Goal: Information Seeking & Learning: Check status

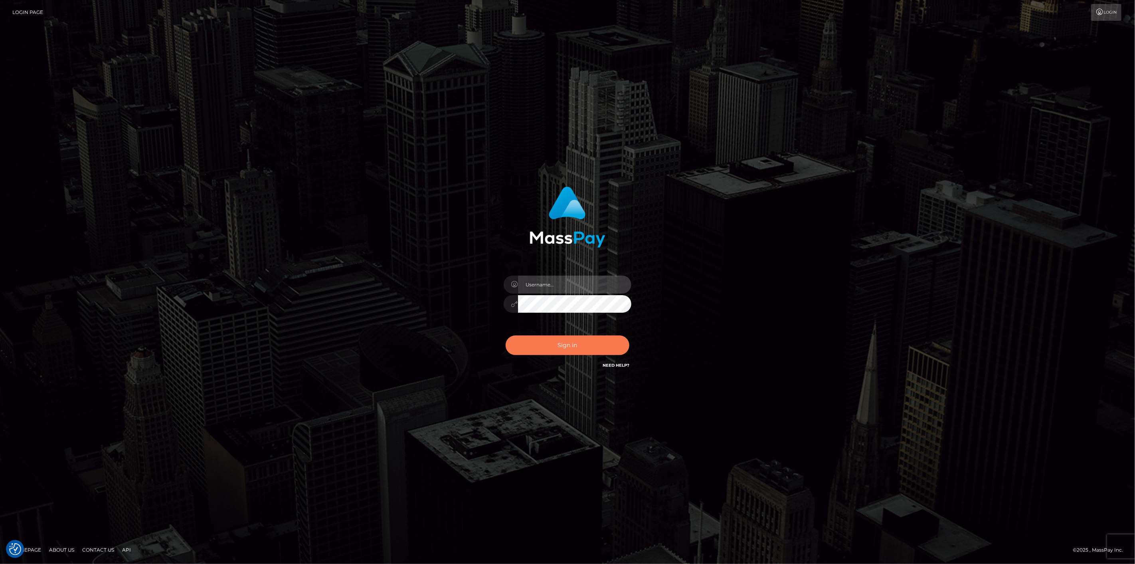
type input "scott.cm"
click at [581, 346] on button "Sign in" at bounding box center [568, 345] width 124 height 20
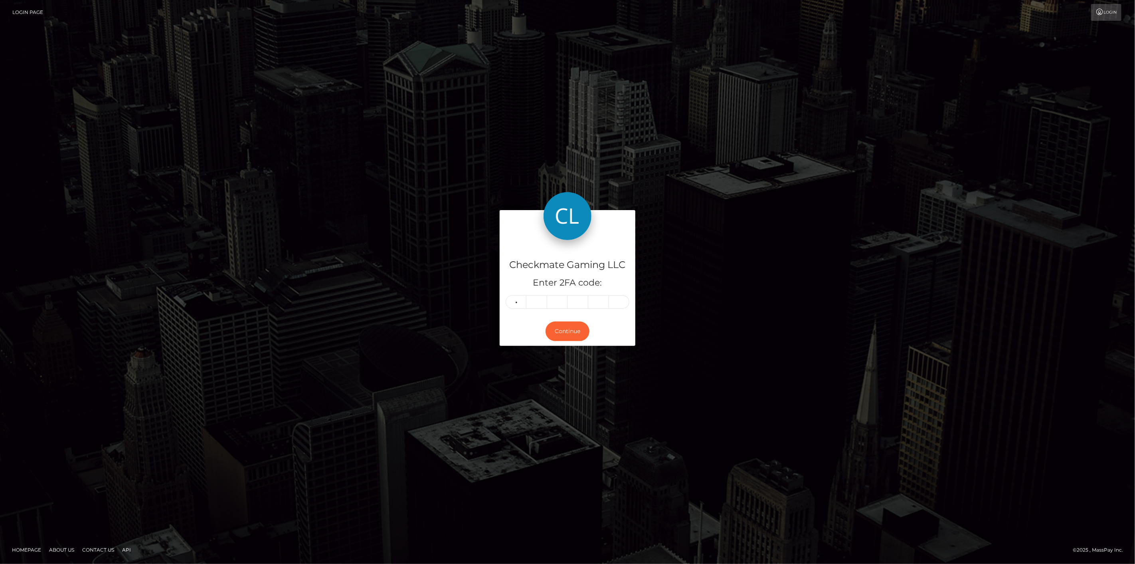
type input "3"
type input "5"
type input "3"
type input "7"
type input "6"
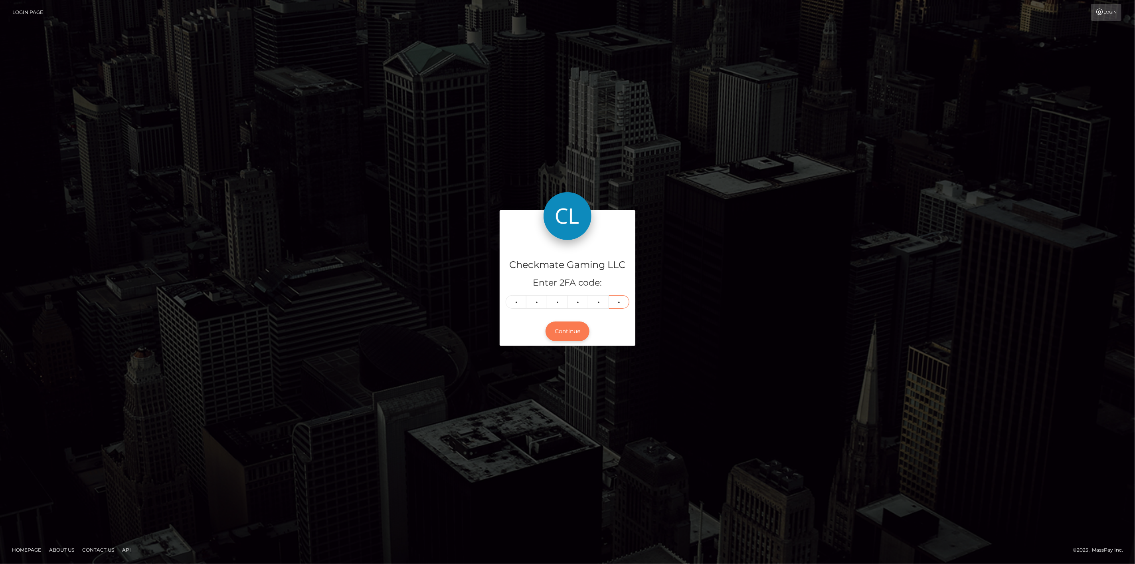
type input "1"
click at [567, 329] on button "Continue" at bounding box center [568, 331] width 44 height 20
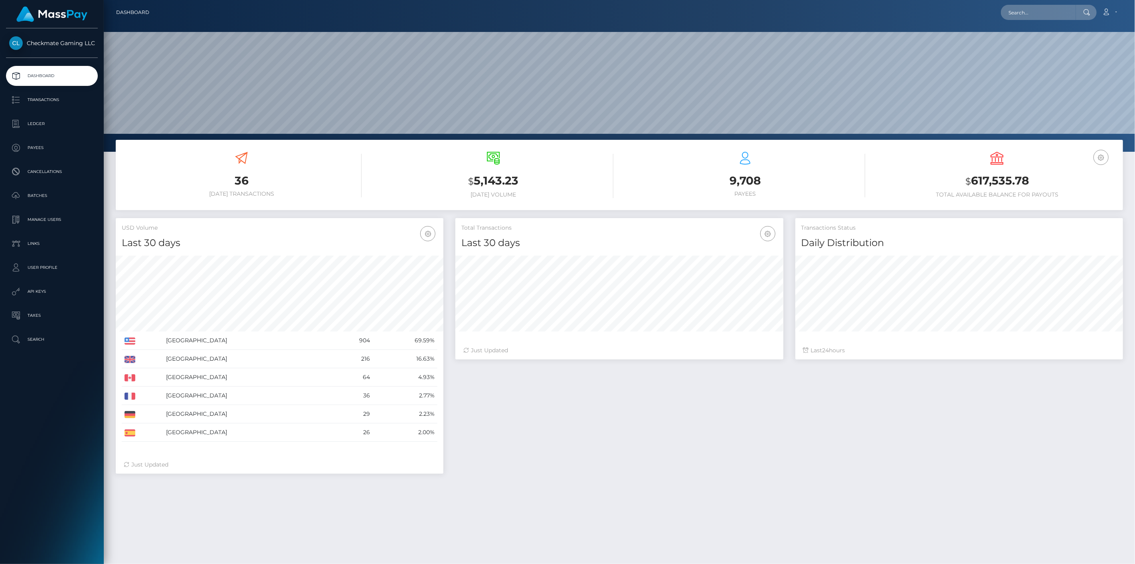
scroll to position [141, 328]
click at [61, 152] on p "Payees" at bounding box center [51, 148] width 85 height 12
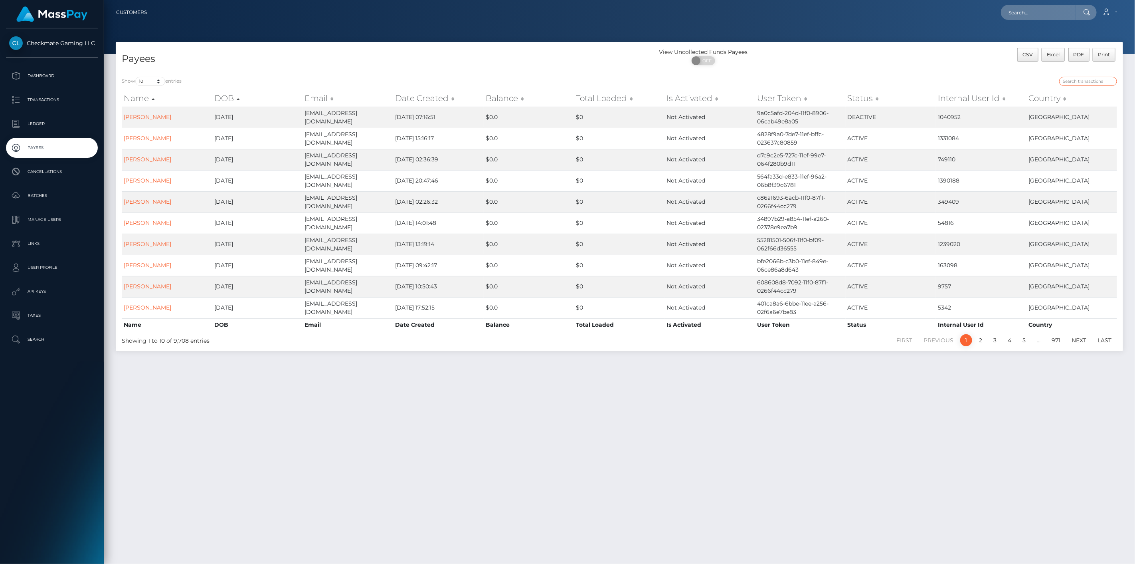
click at [1074, 79] on input "search" at bounding box center [1088, 81] width 58 height 9
paste input "1337750"
type input "1337750"
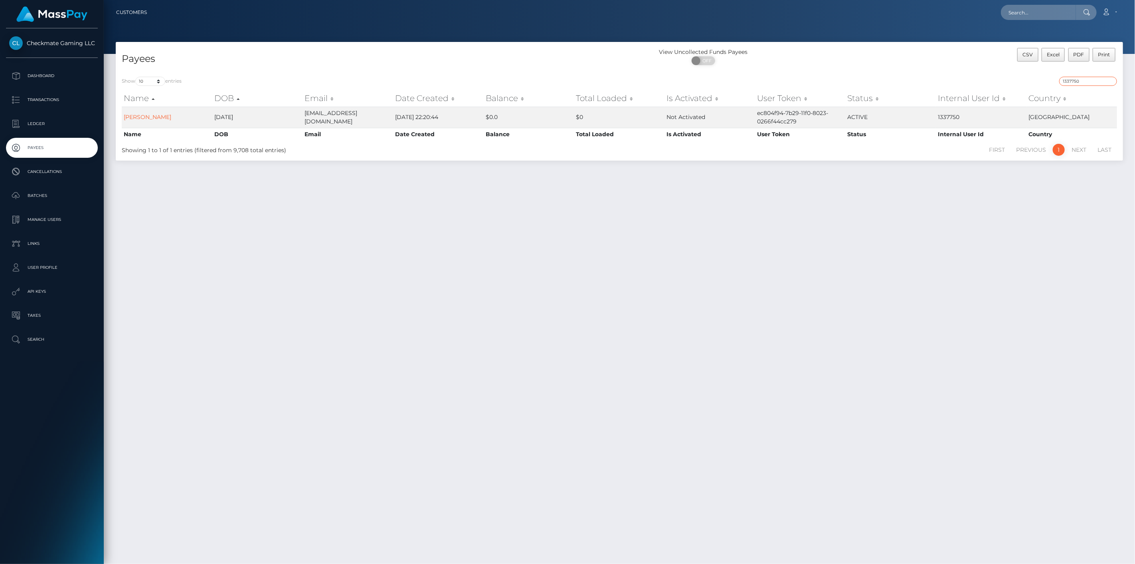
click at [1104, 79] on input "1337750" at bounding box center [1088, 81] width 58 height 9
click at [1104, 80] on input "1337750" at bounding box center [1088, 81] width 58 height 9
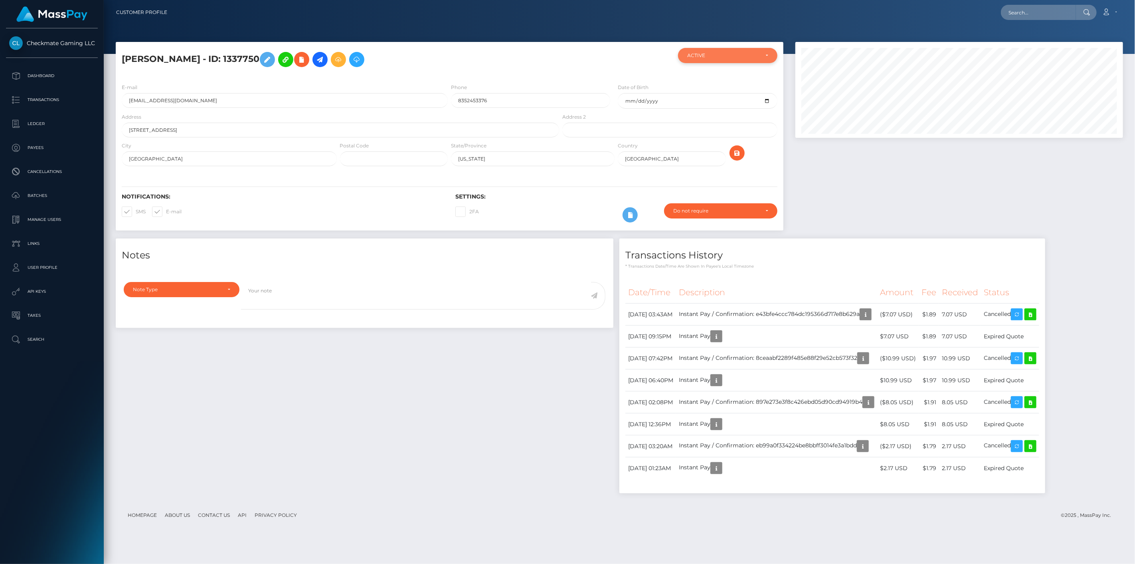
scroll to position [96, 328]
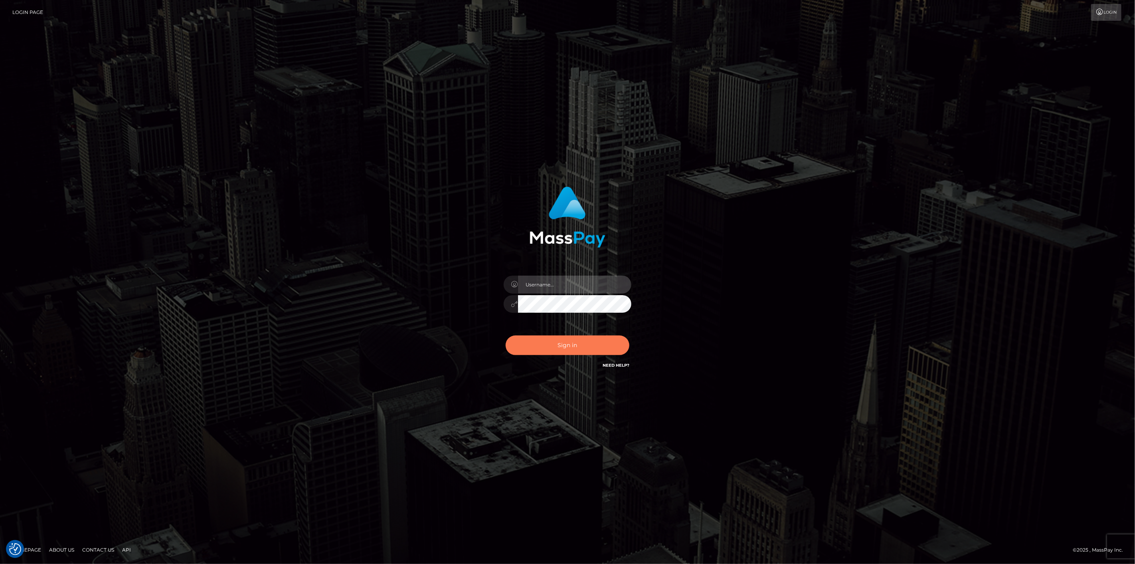
type input "[DOMAIN_NAME]"
click at [530, 345] on button "Sign in" at bounding box center [568, 345] width 124 height 20
type input "[DOMAIN_NAME]"
click at [530, 345] on button "Sign in" at bounding box center [568, 345] width 124 height 20
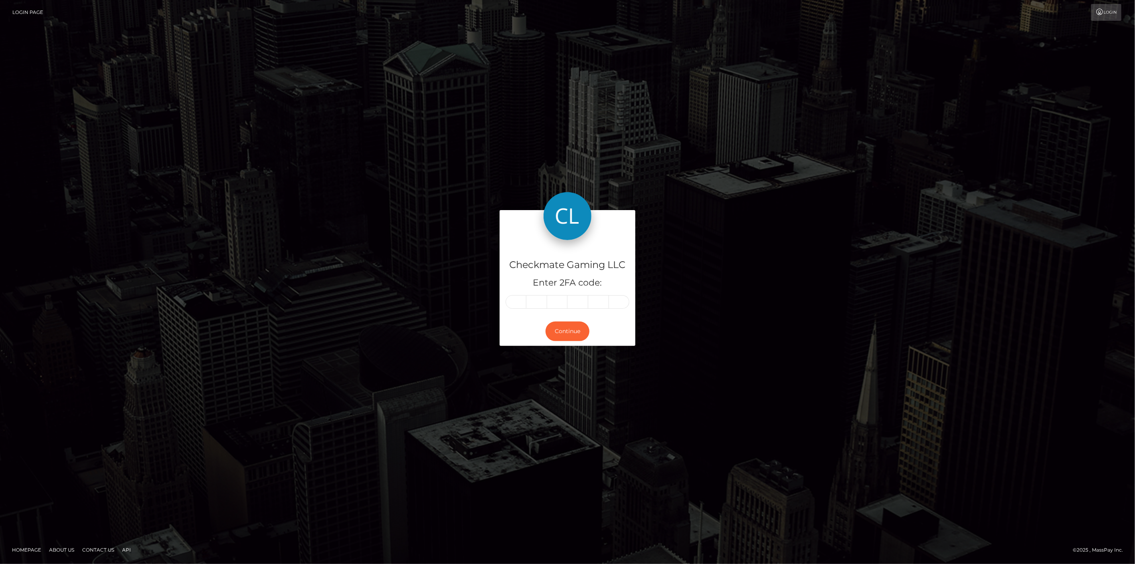
click at [521, 301] on input "text" at bounding box center [516, 302] width 21 height 14
type input "6"
type input "9"
type input "4"
type input "5"
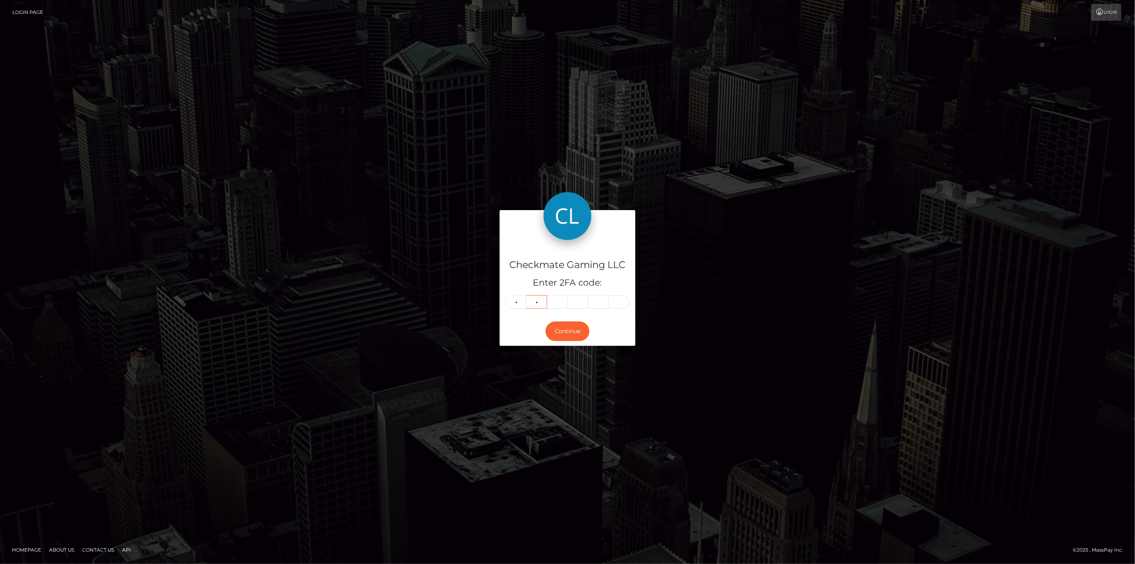
type input "3"
type input "5"
type input "2"
type input "8"
type input "1"
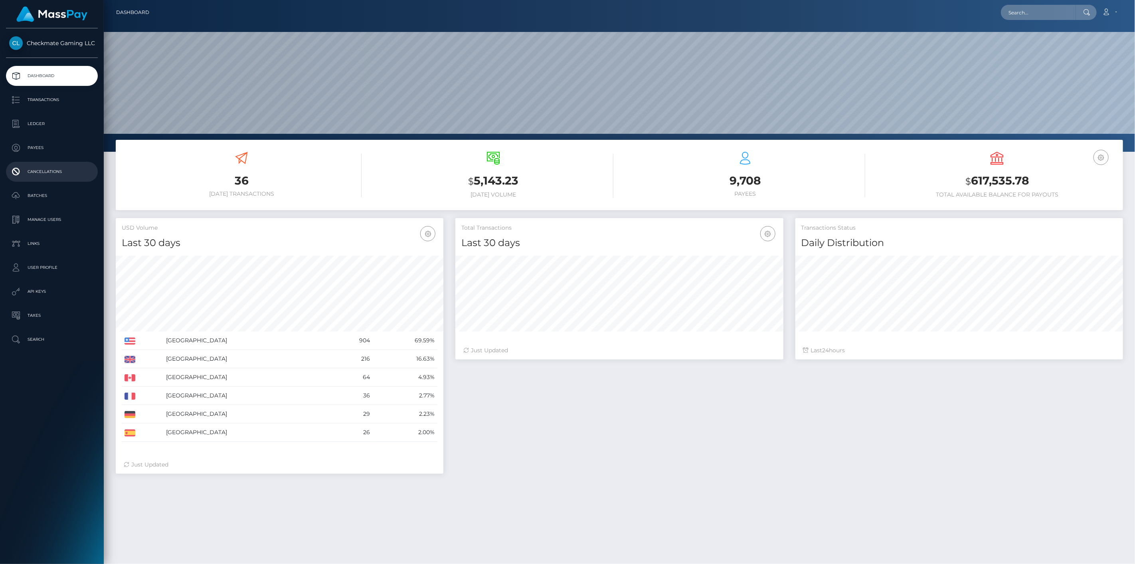
scroll to position [141, 328]
click at [47, 144] on p "Payees" at bounding box center [51, 148] width 85 height 12
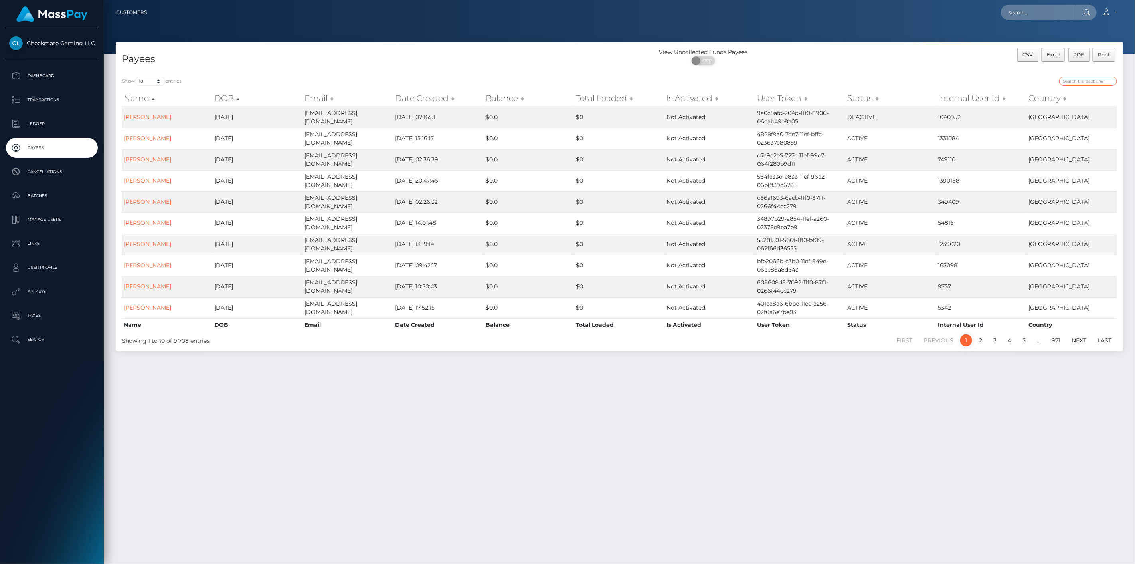
click at [1098, 77] on input "search" at bounding box center [1088, 81] width 58 height 9
paste input "418622"
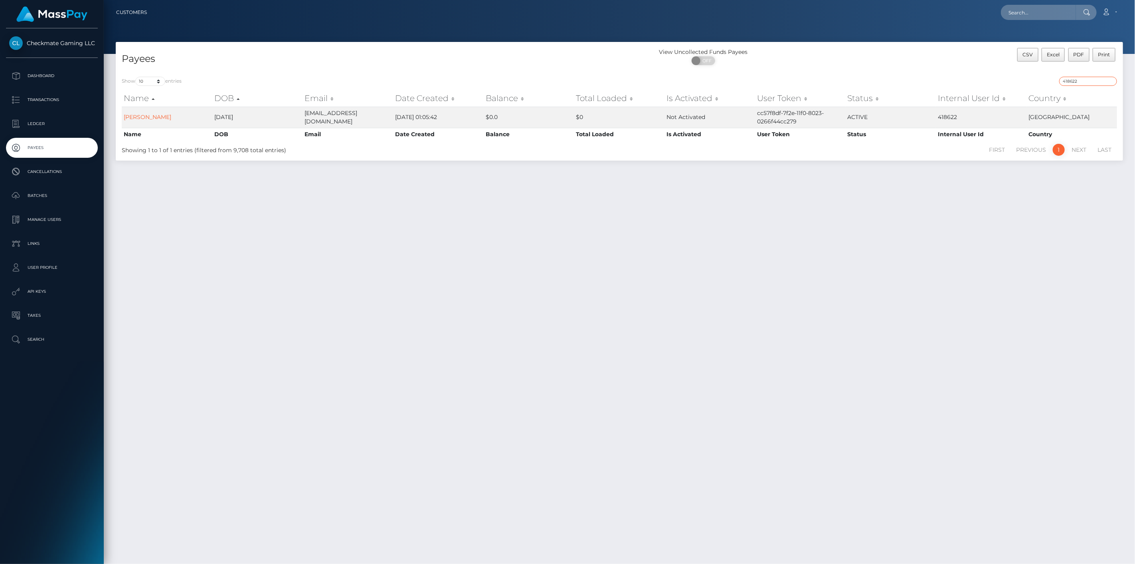
drag, startPoint x: 1101, startPoint y: 81, endPoint x: 1046, endPoint y: 85, distance: 55.2
click at [1050, 84] on div "418622" at bounding box center [871, 82] width 492 height 11
paste input "69577"
type input "695772"
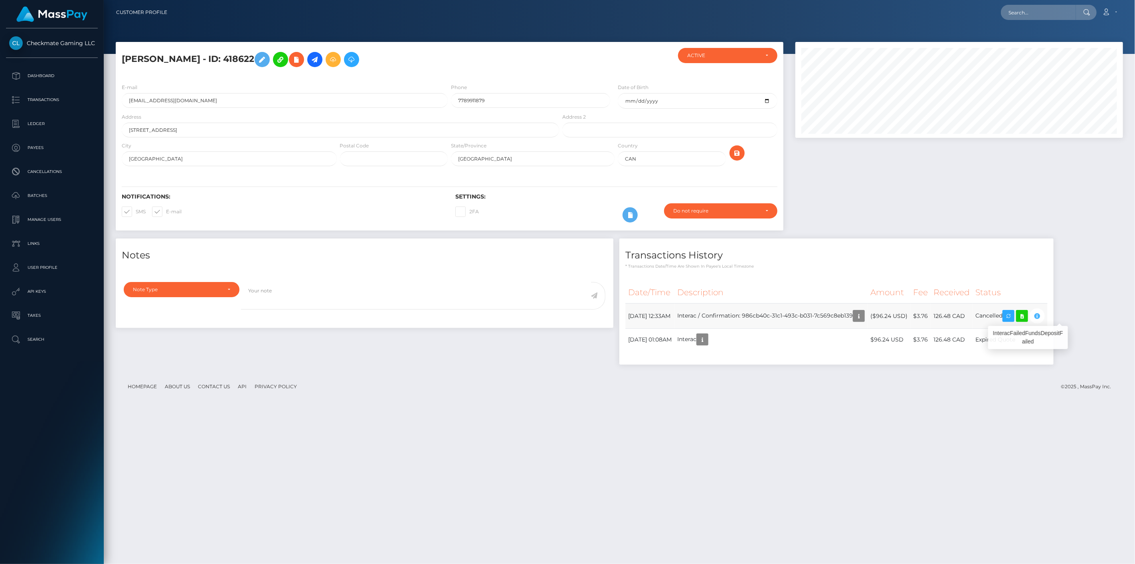
scroll to position [96, 328]
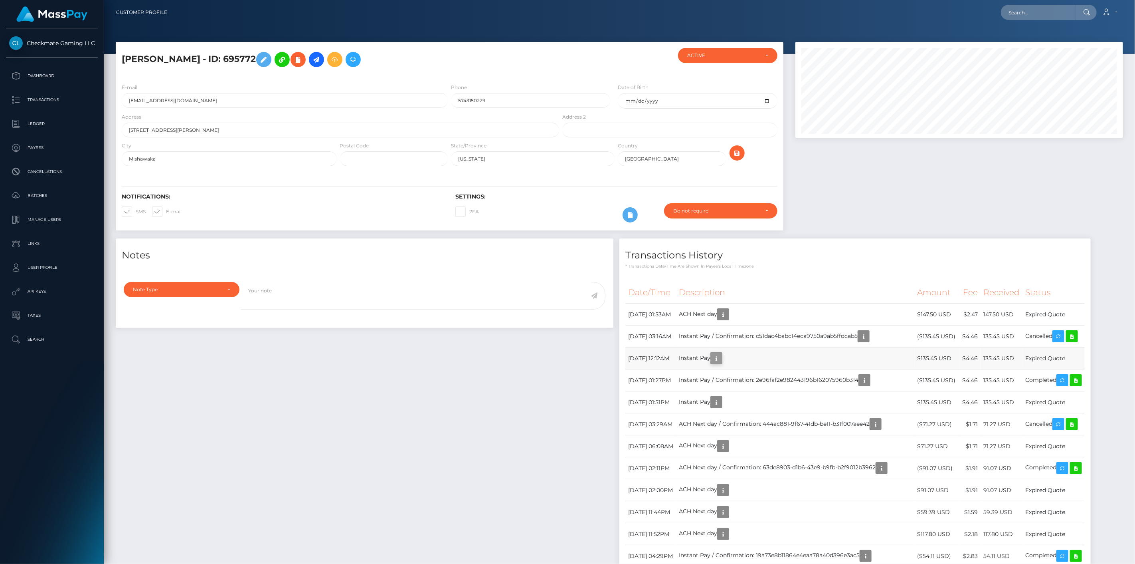
scroll to position [96, 328]
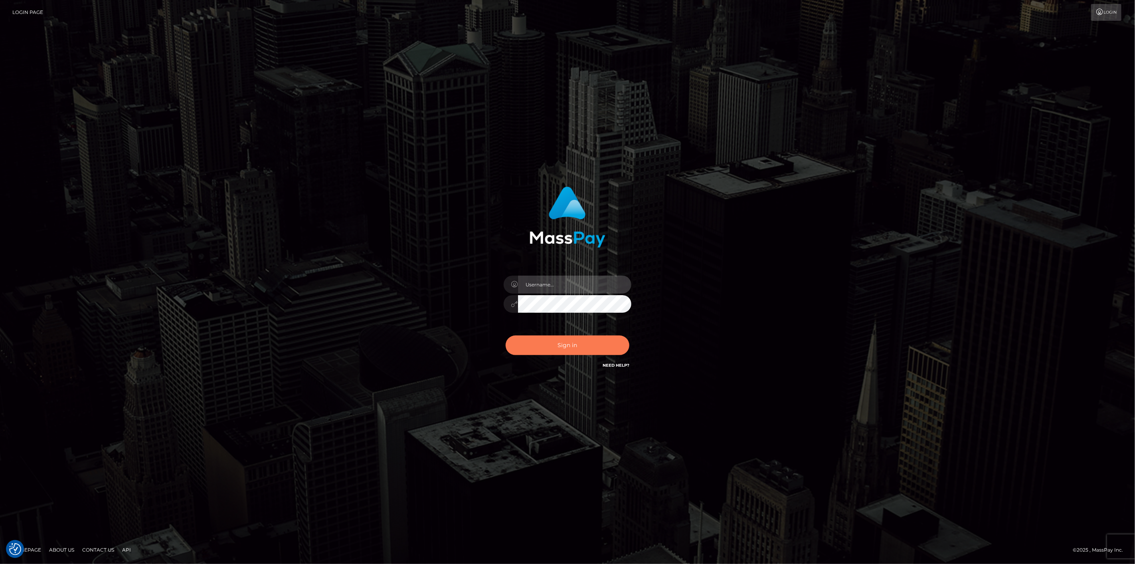
type input "[DOMAIN_NAME]"
click at [569, 348] on button "Sign in" at bounding box center [568, 345] width 124 height 20
type input "[DOMAIN_NAME]"
click at [569, 348] on button "Sign in" at bounding box center [568, 345] width 124 height 20
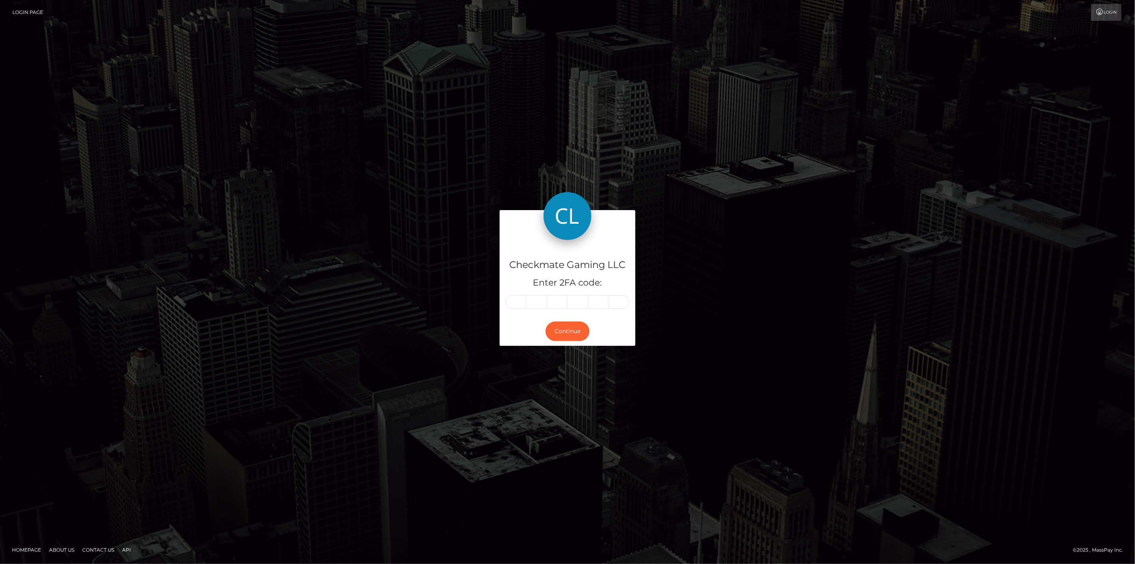
click at [521, 305] on input "text" at bounding box center [516, 302] width 21 height 14
type input "9"
type input "8"
type input "3"
type input "7"
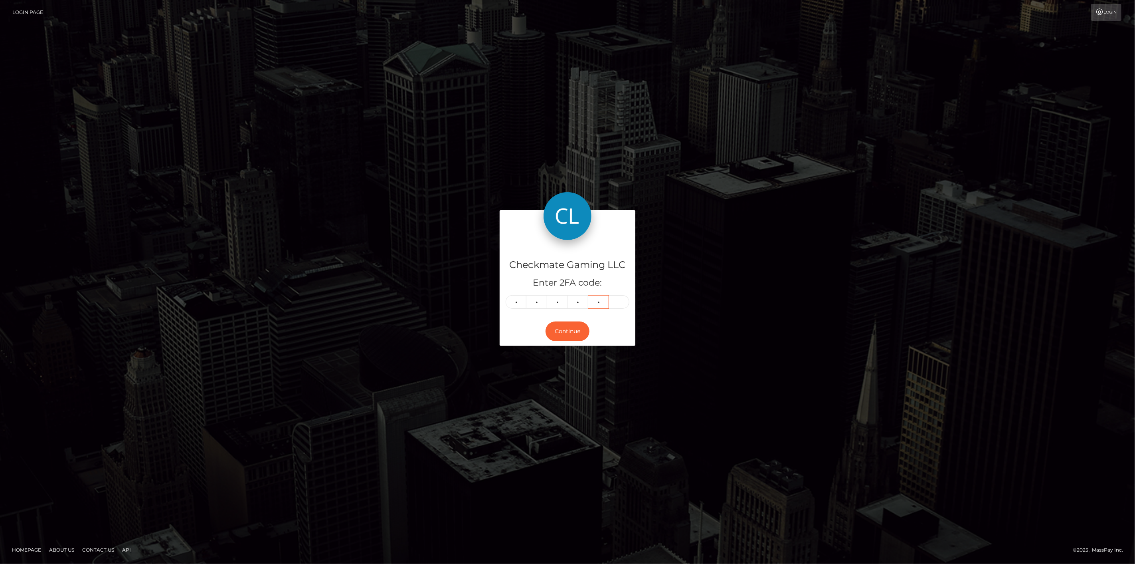
type input "7"
type input "1"
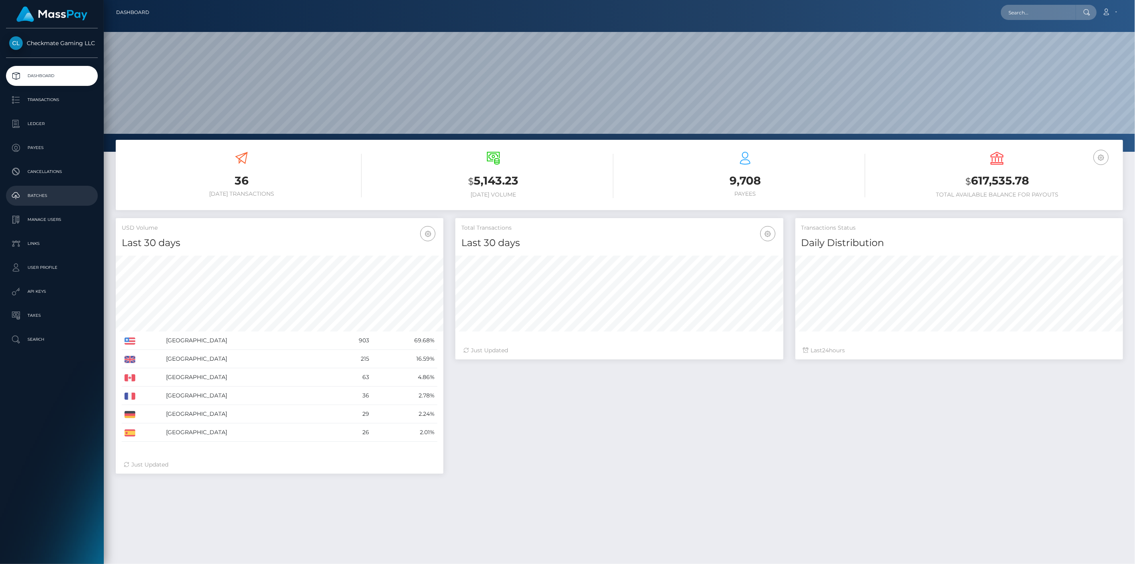
scroll to position [141, 328]
click at [54, 155] on link "Payees" at bounding box center [52, 148] width 92 height 20
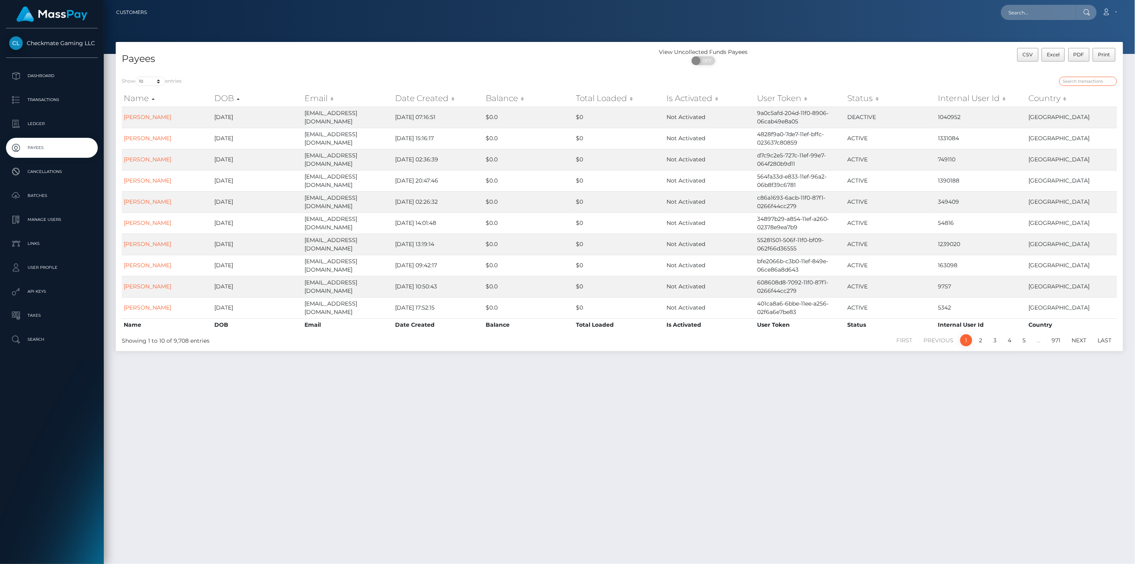
click at [1102, 83] on input "search" at bounding box center [1088, 81] width 58 height 9
paste input "893595"
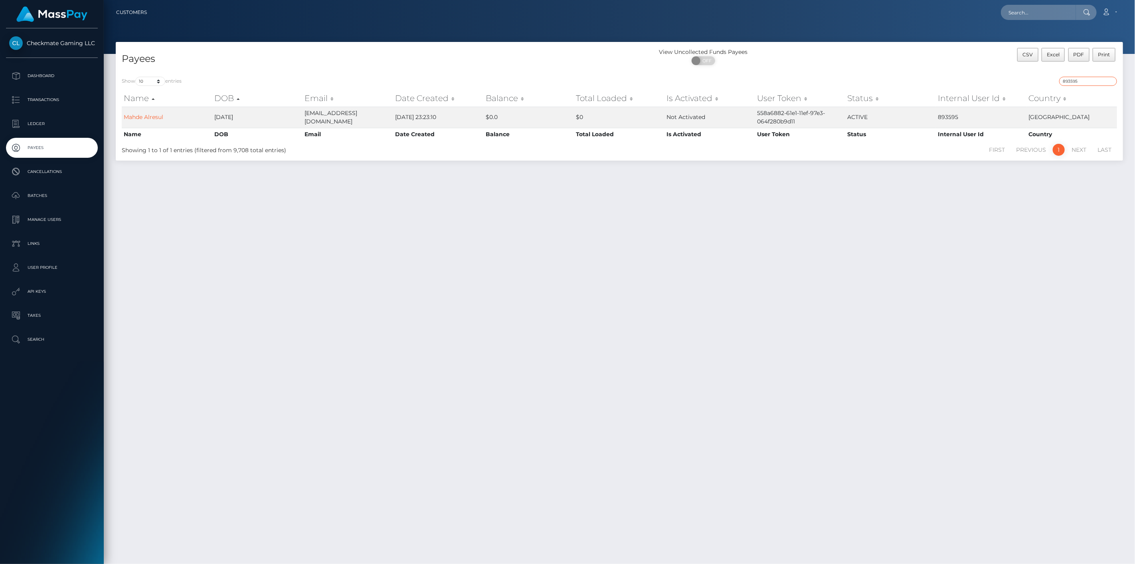
drag, startPoint x: 1096, startPoint y: 81, endPoint x: 1007, endPoint y: 78, distance: 89.1
click at [1010, 78] on div "893595" at bounding box center [871, 82] width 492 height 11
paste input "1337750"
type input "1337750"
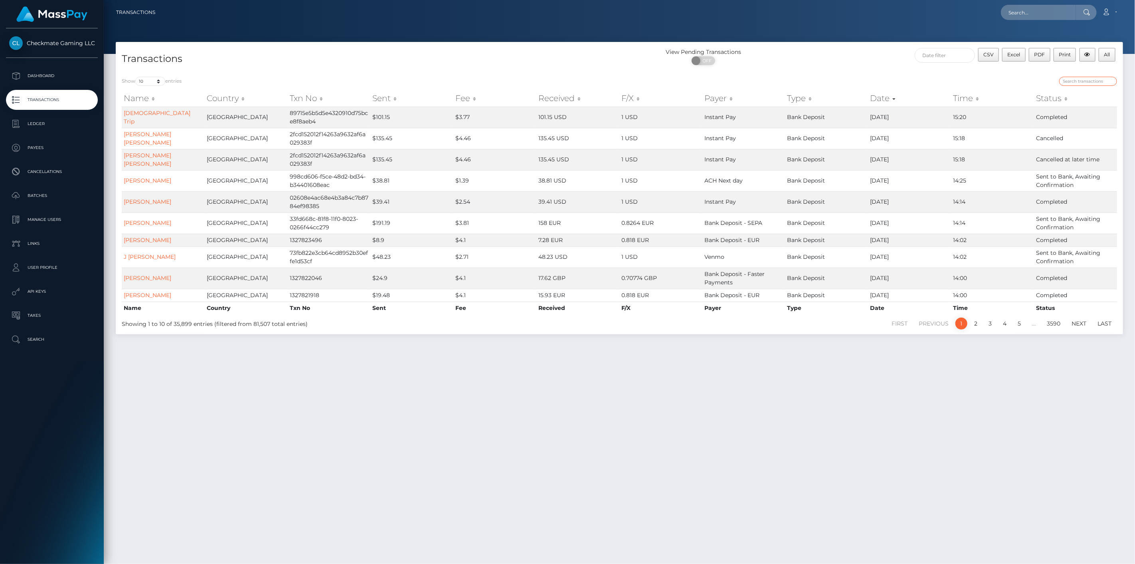
click at [1085, 85] on input "search" at bounding box center [1088, 81] width 58 height 9
type input "Venmo"
drag, startPoint x: 153, startPoint y: 80, endPoint x: 148, endPoint y: 85, distance: 6.5
click at [152, 80] on select "10 25 50 100 250 500 1,000 3,500" at bounding box center [150, 81] width 30 height 9
select select "250"
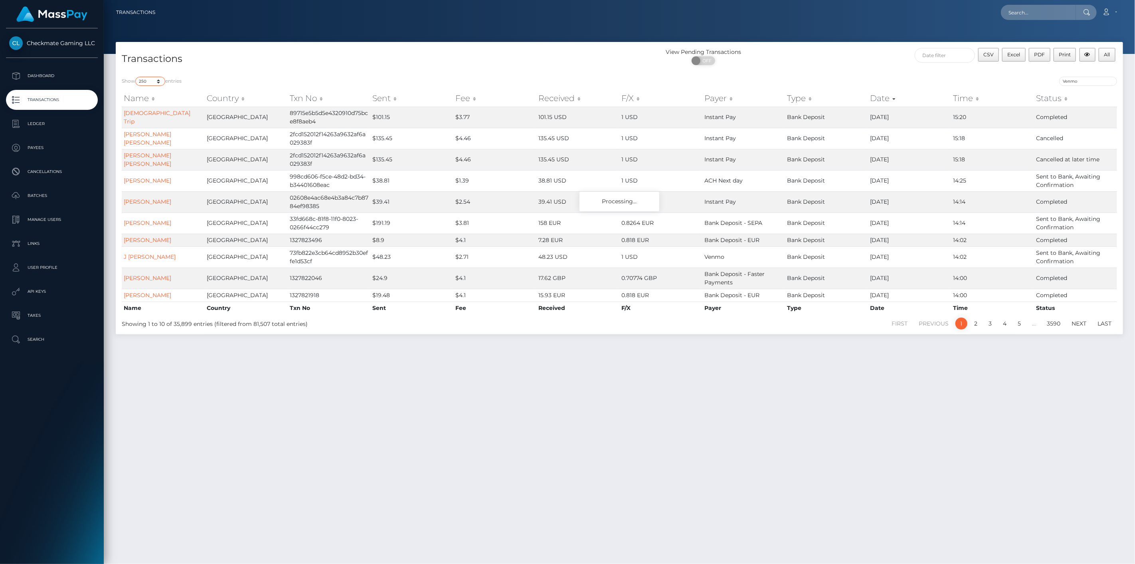
click at [136, 77] on select "10 25 50 100 250 500 1,000 3,500" at bounding box center [150, 81] width 30 height 9
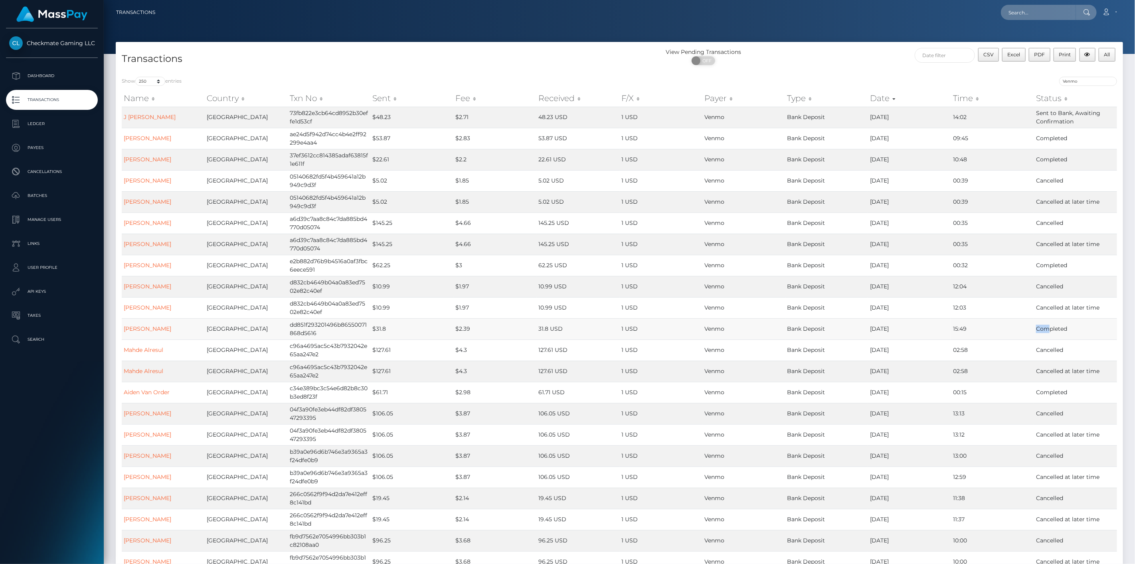
drag, startPoint x: 1051, startPoint y: 328, endPoint x: 1006, endPoint y: 325, distance: 44.4
click at [1008, 329] on tr "Armand Iacobellis United States dd851f293201496b86550071868d5616 $31.8 $2.39 31…" at bounding box center [620, 328] width 996 height 21
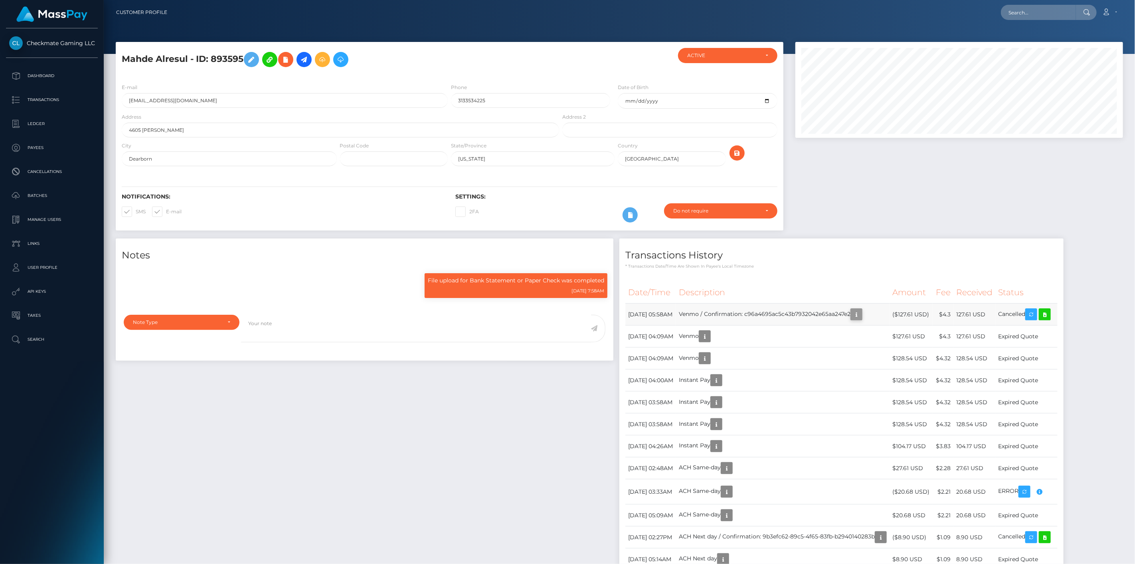
scroll to position [96, 328]
click at [861, 314] on icon "button" at bounding box center [857, 314] width 10 height 10
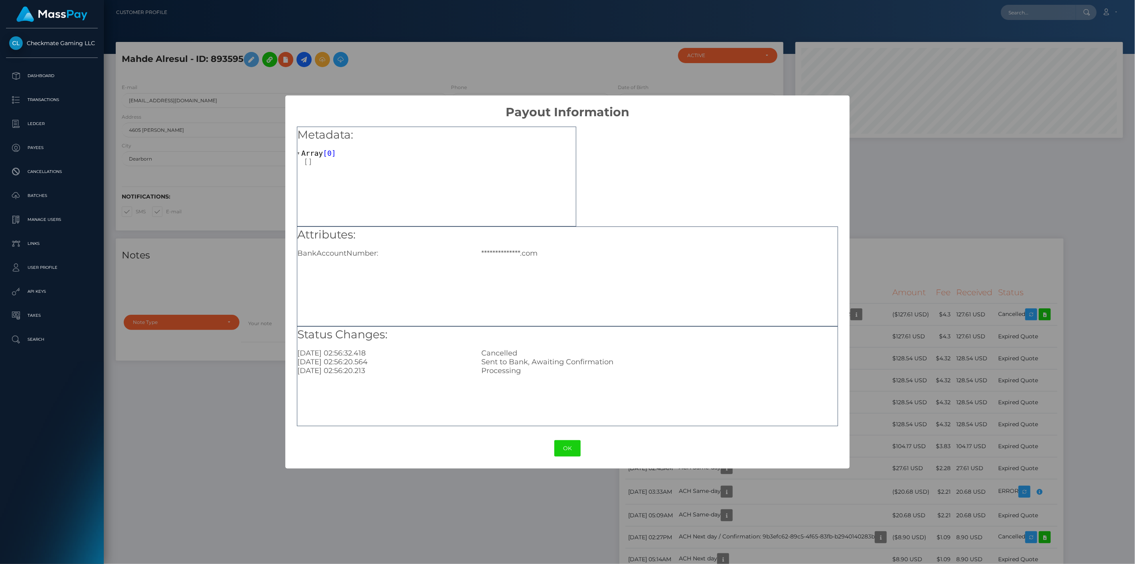
click at [879, 312] on div "**********" at bounding box center [567, 282] width 1135 height 564
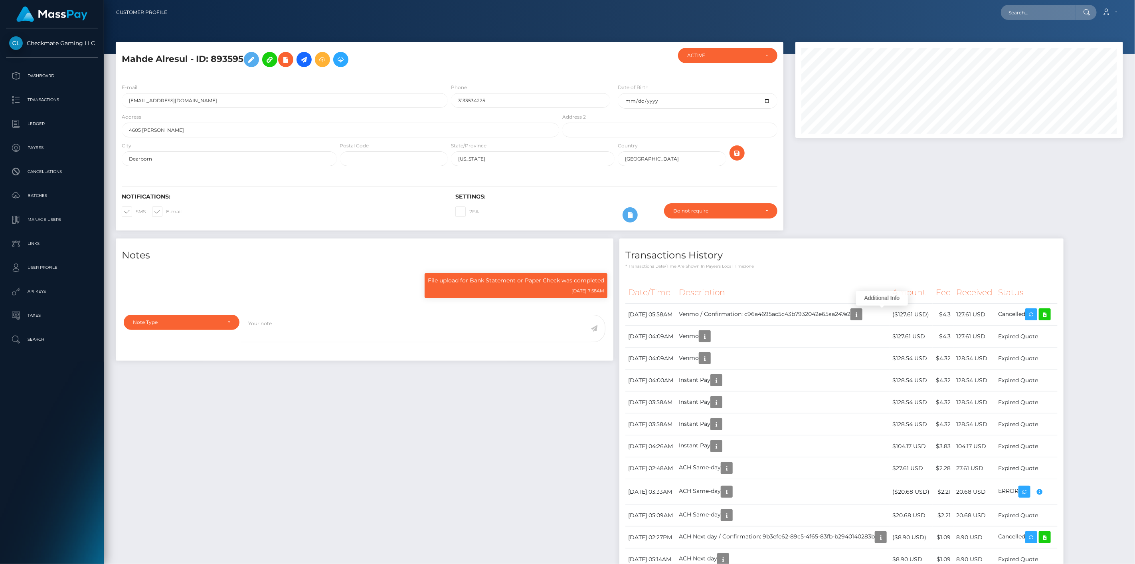
click at [887, 264] on p "* Transactions date/time are shown in payee's local timezone" at bounding box center [841, 266] width 432 height 6
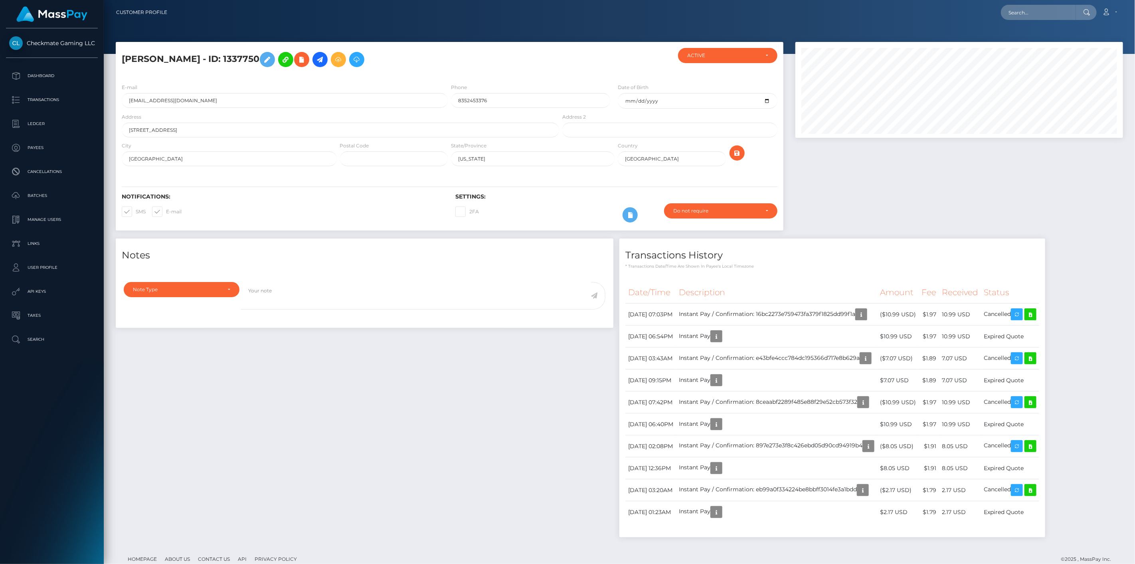
scroll to position [96, 328]
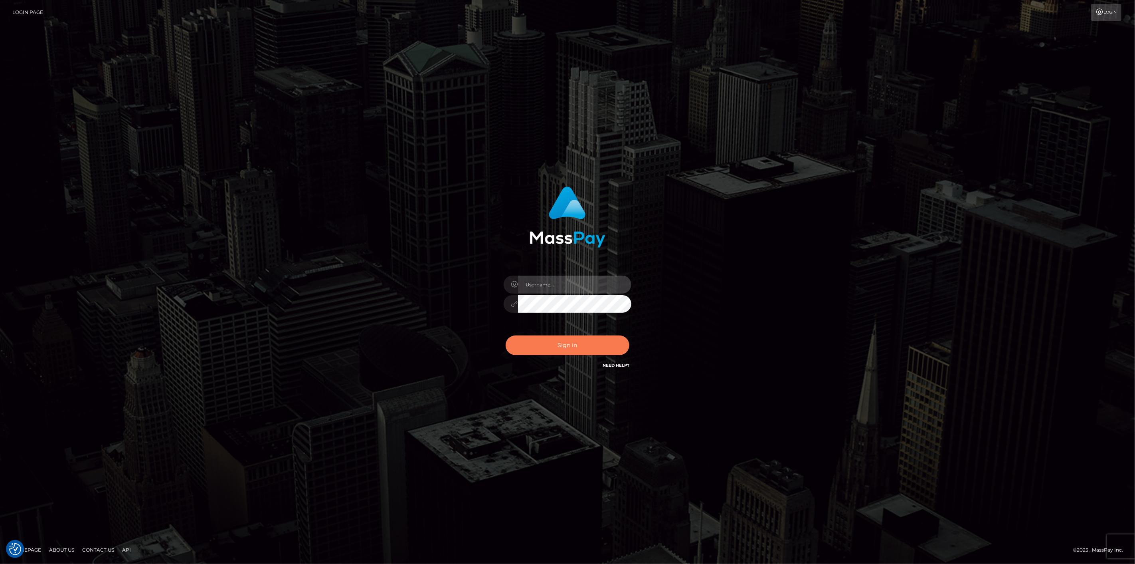
type input "scott.cm"
click at [564, 346] on button "Sign in" at bounding box center [568, 345] width 124 height 20
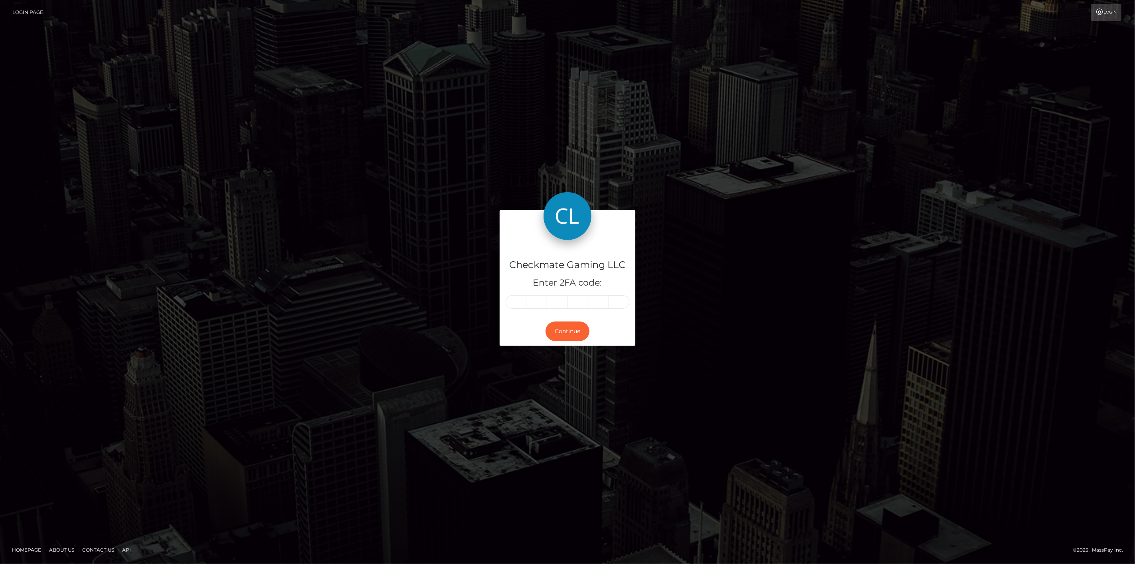
click at [516, 300] on input "text" at bounding box center [516, 302] width 21 height 14
type input "3"
type input "9"
type input "3"
type input "0"
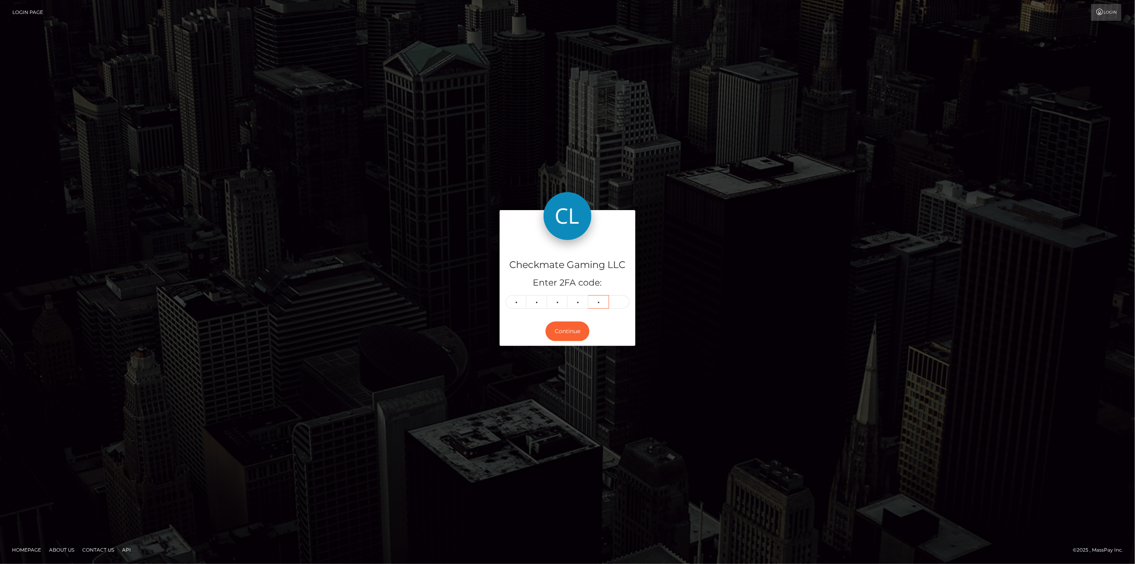
type input "9"
type input "0"
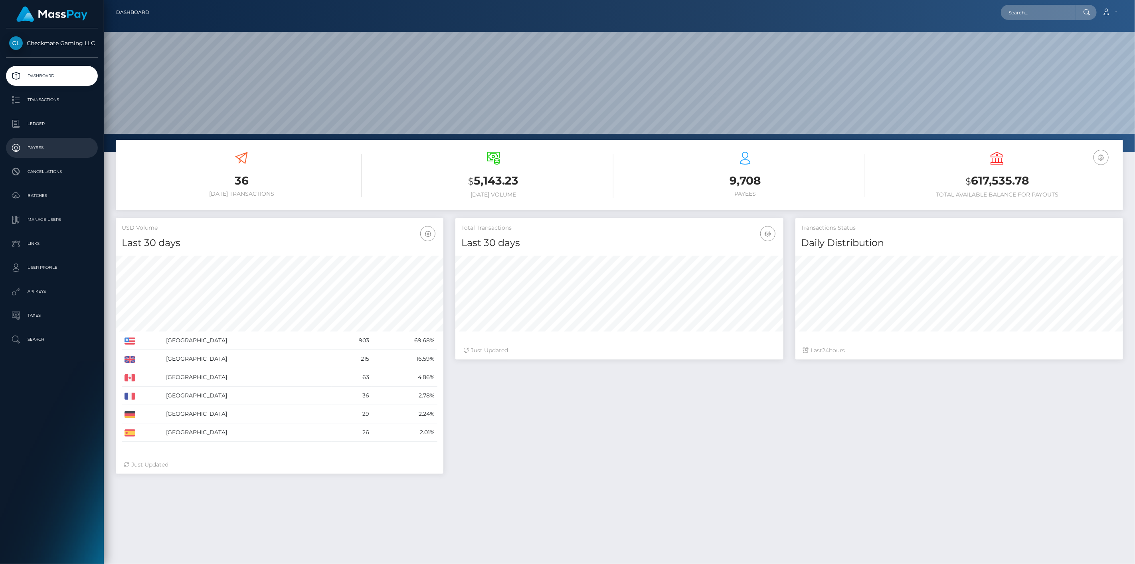
scroll to position [141, 328]
click at [40, 152] on p "Payees" at bounding box center [51, 148] width 85 height 12
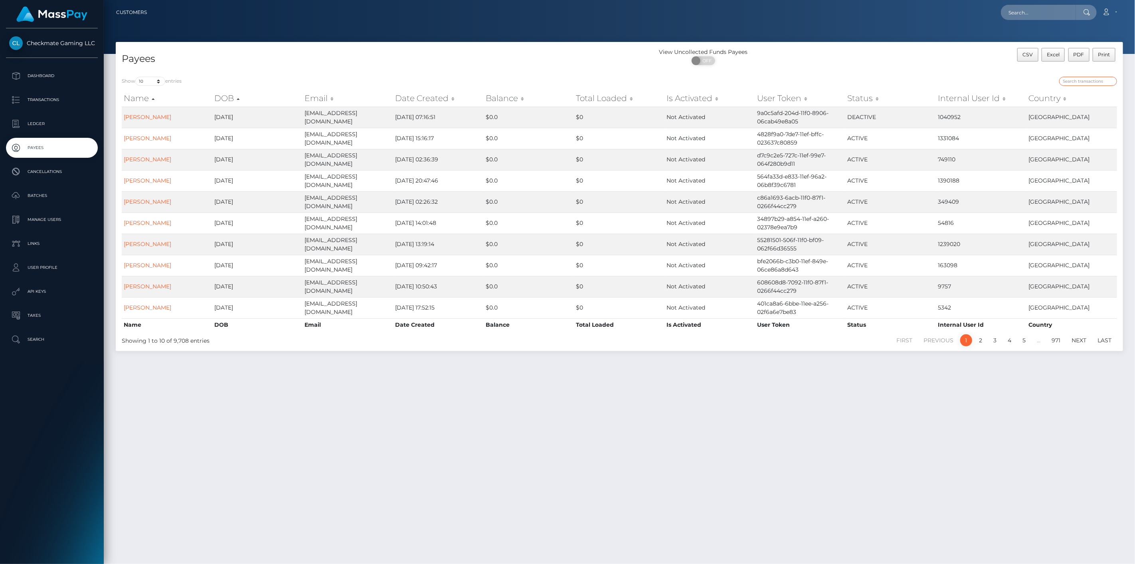
click at [1090, 81] on input "search" at bounding box center [1088, 81] width 58 height 9
paste input "1078563"
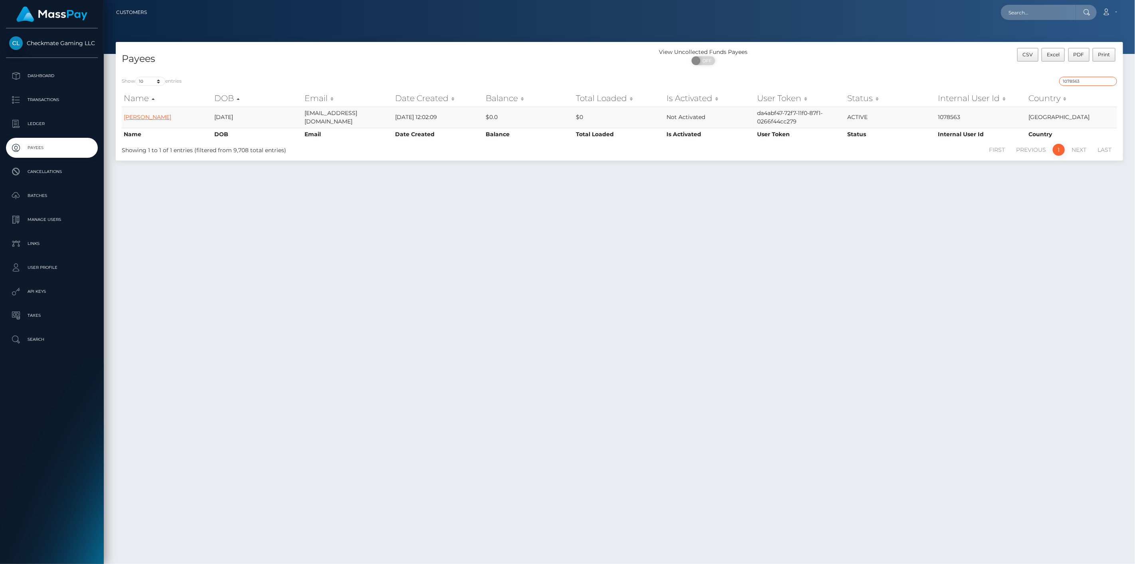
type input "1078563"
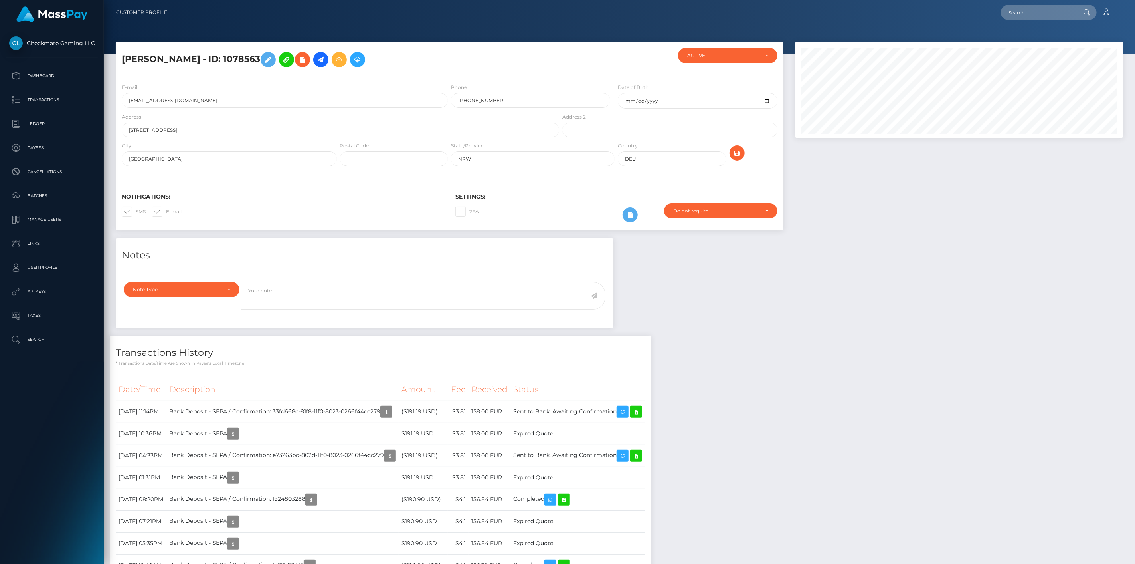
scroll to position [96, 328]
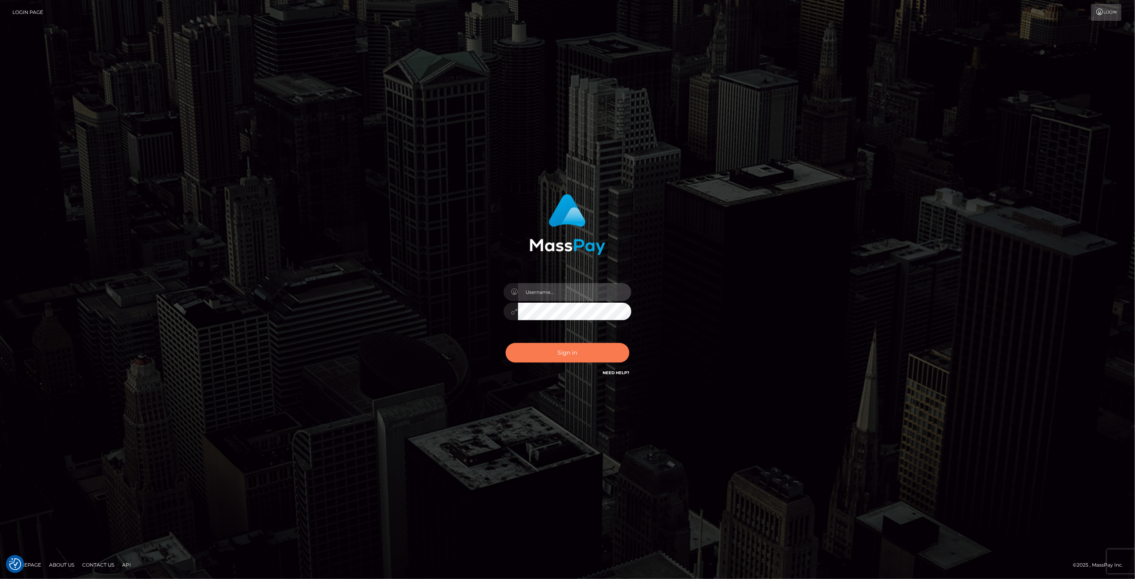
type input "[DOMAIN_NAME]"
click at [541, 361] on button "Sign in" at bounding box center [568, 353] width 124 height 20
type input "[DOMAIN_NAME]"
click at [603, 356] on button "Sign in" at bounding box center [568, 353] width 124 height 20
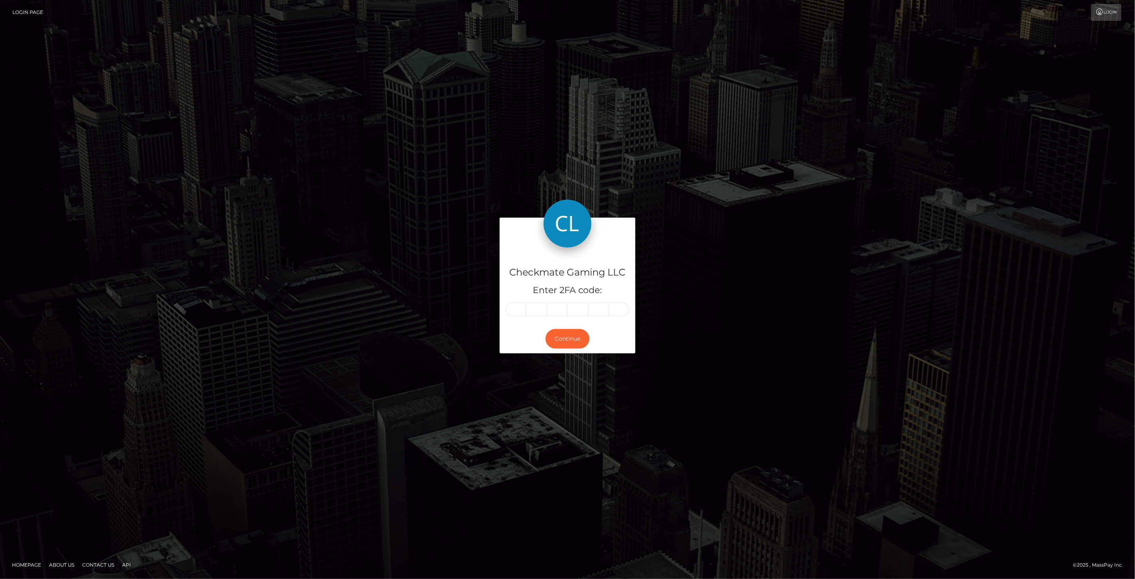
click at [521, 307] on input "text" at bounding box center [516, 310] width 21 height 14
type input "4"
type input "5"
type input "9"
type input "3"
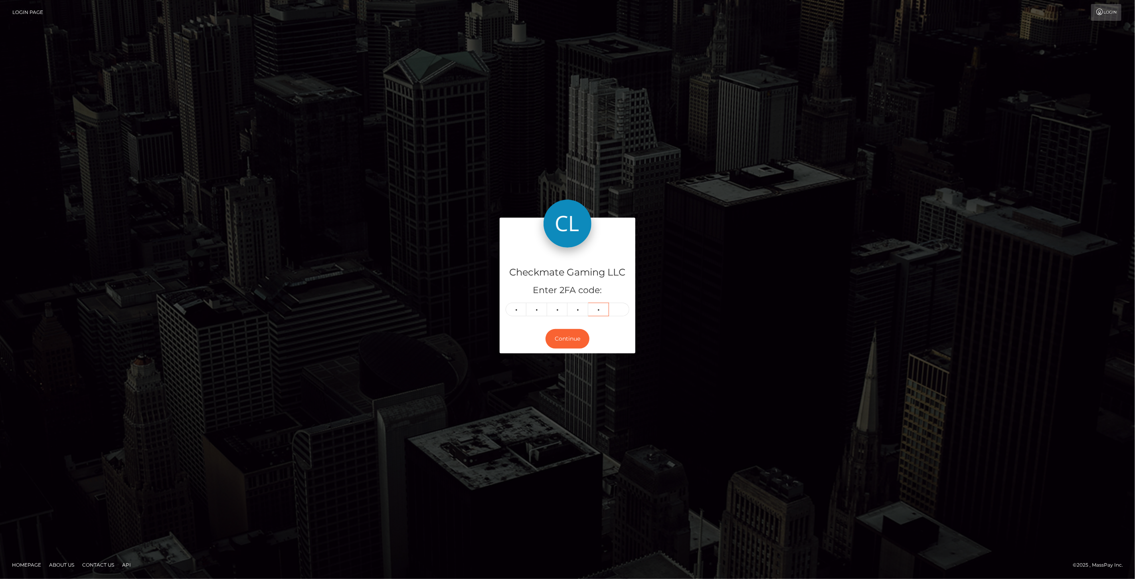
type input "8"
type input "0"
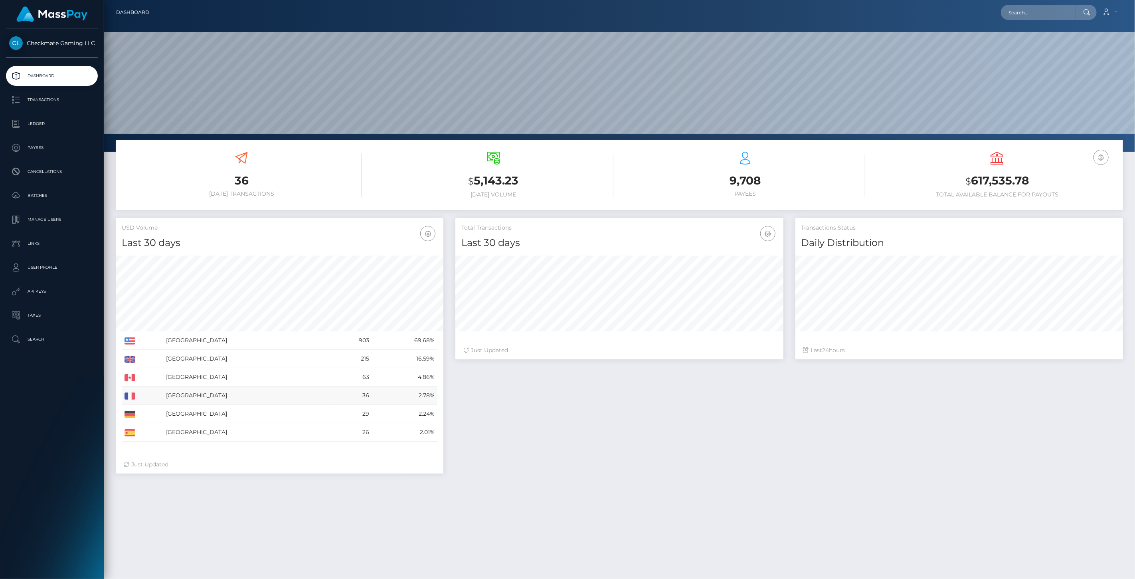
scroll to position [141, 328]
click at [48, 153] on p "Payees" at bounding box center [51, 148] width 85 height 12
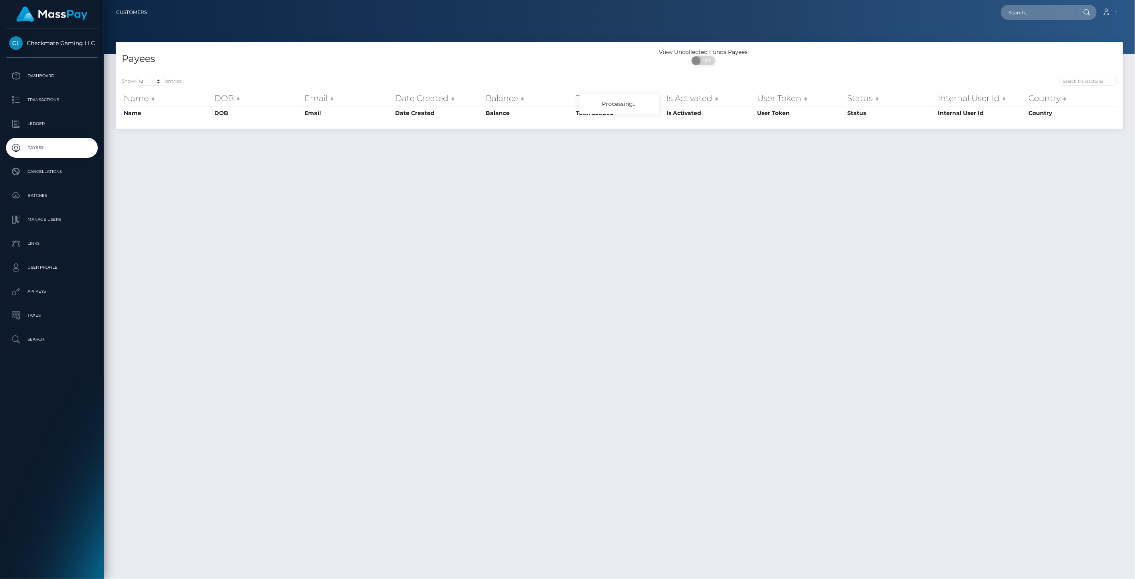
drag, startPoint x: 1088, startPoint y: 85, endPoint x: 1091, endPoint y: 83, distance: 4.2
click at [1090, 85] on div at bounding box center [871, 82] width 492 height 11
click at [1091, 82] on input "search" at bounding box center [1088, 81] width 58 height 9
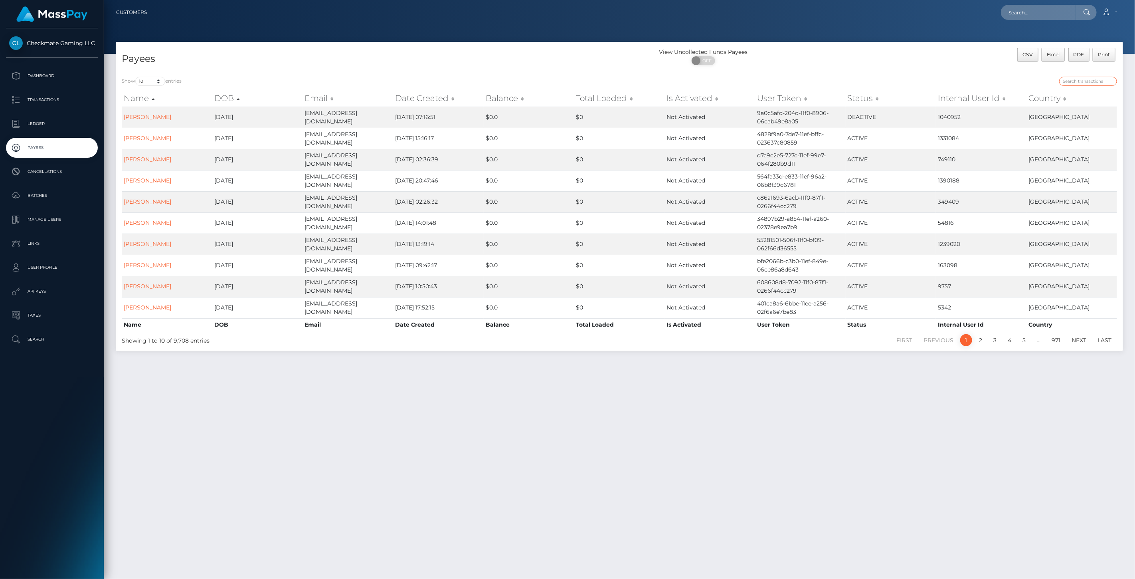
paste input "62980"
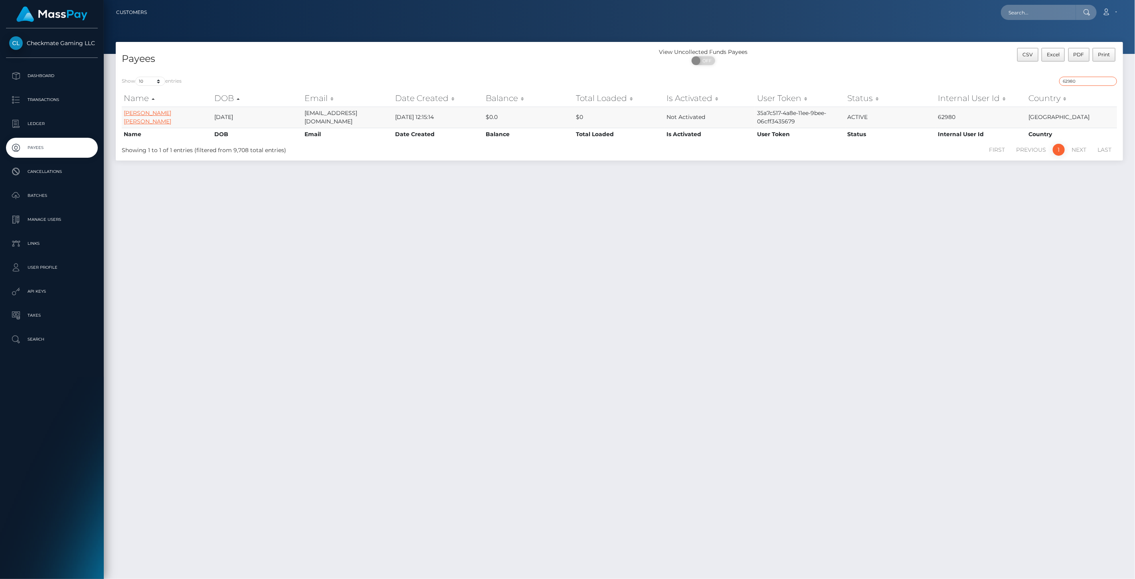
type input "62980"
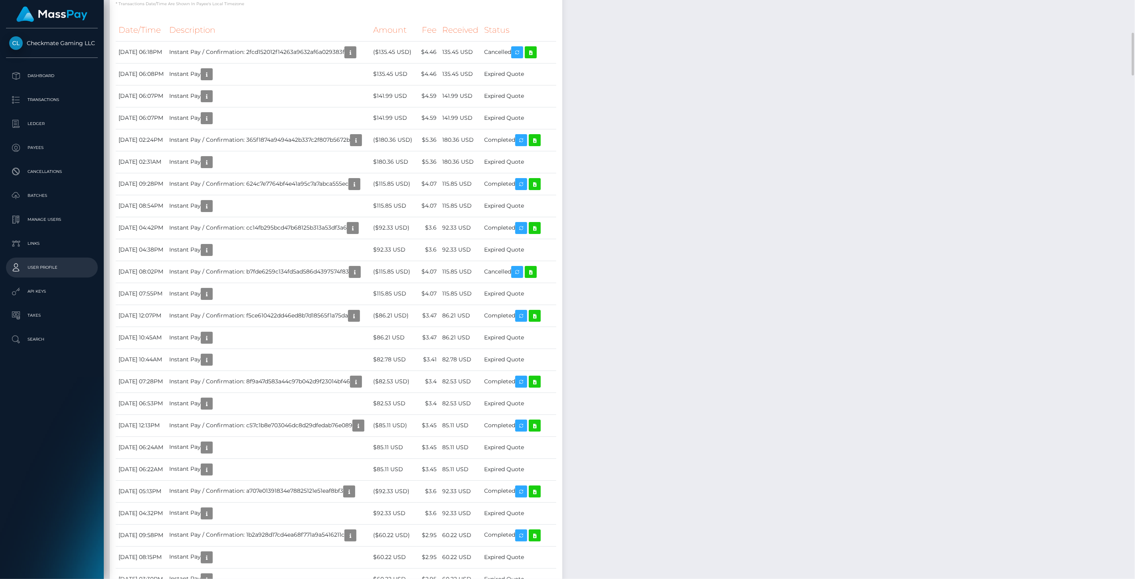
scroll to position [96, 328]
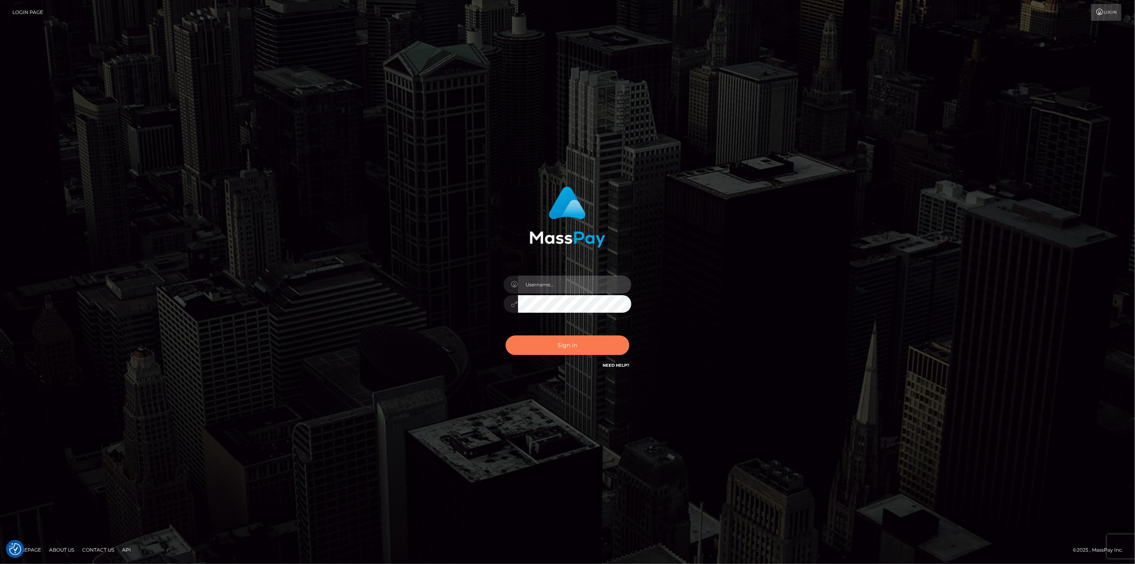
type input "[DOMAIN_NAME]"
click at [554, 349] on button "Sign in" at bounding box center [568, 345] width 124 height 20
type input "[DOMAIN_NAME]"
click at [556, 342] on button "Sign in" at bounding box center [568, 345] width 124 height 20
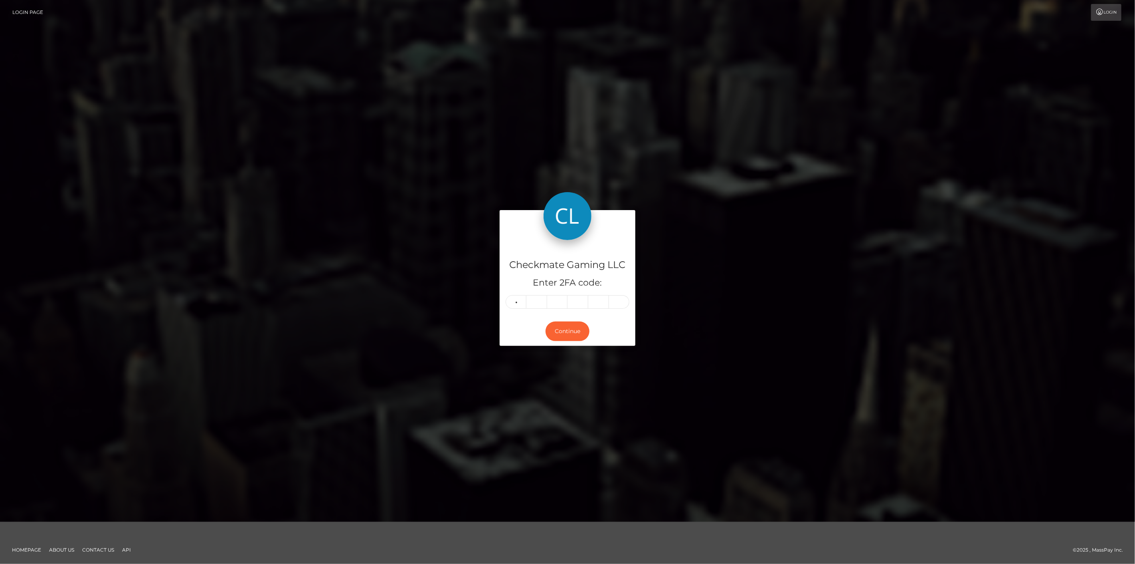
type input "1"
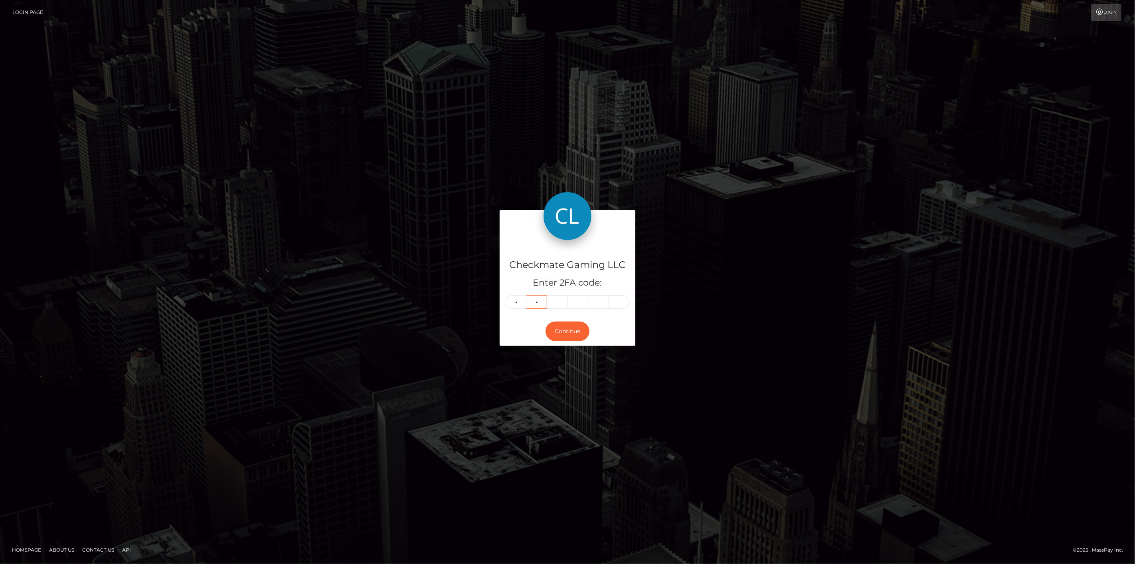
type input "8"
type input "7"
type input "1"
type input "8"
type input "0"
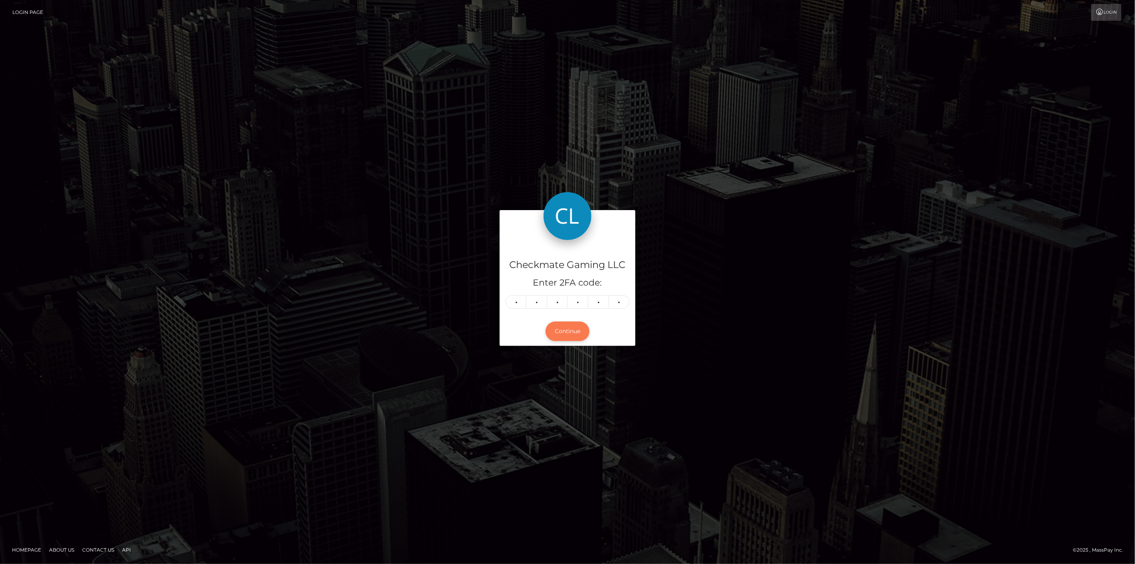
click at [579, 336] on button "Continue" at bounding box center [568, 331] width 44 height 20
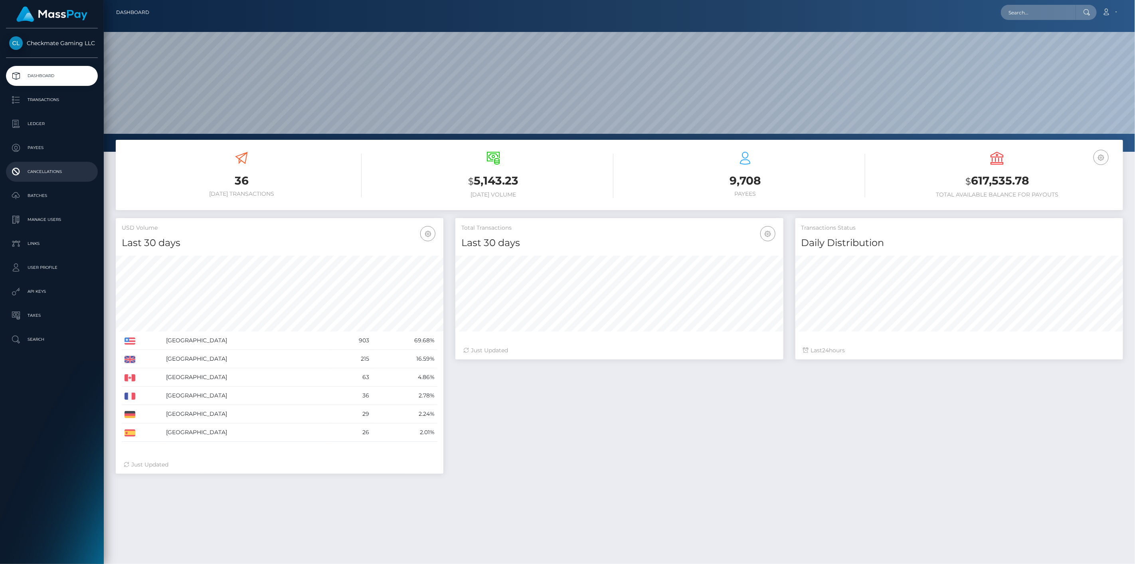
scroll to position [141, 328]
click at [37, 148] on p "Payees" at bounding box center [51, 148] width 85 height 12
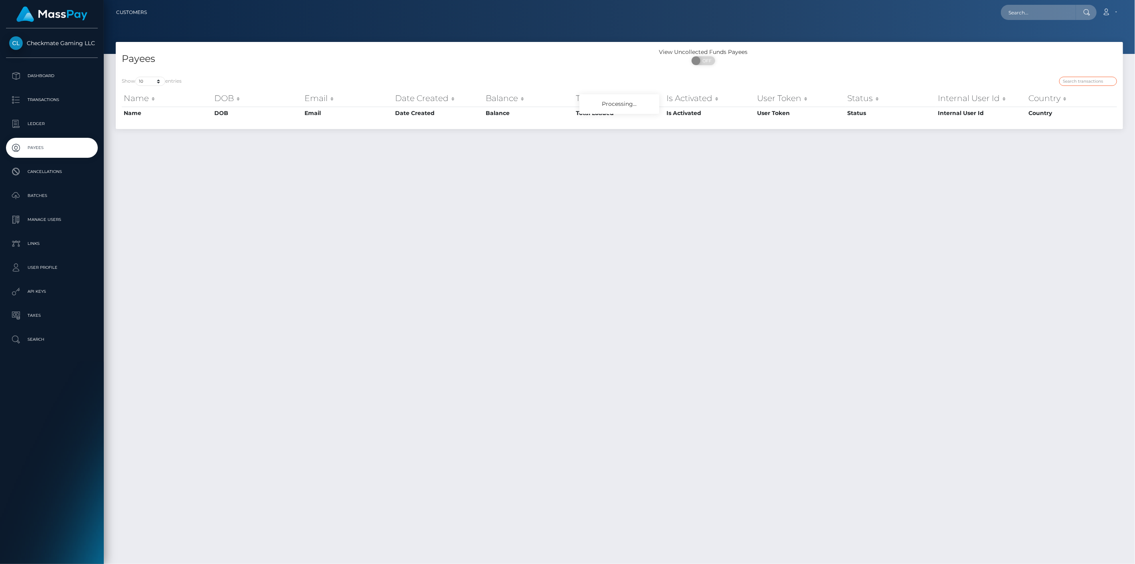
click at [1084, 84] on input "search" at bounding box center [1088, 81] width 58 height 9
paste input "1079"
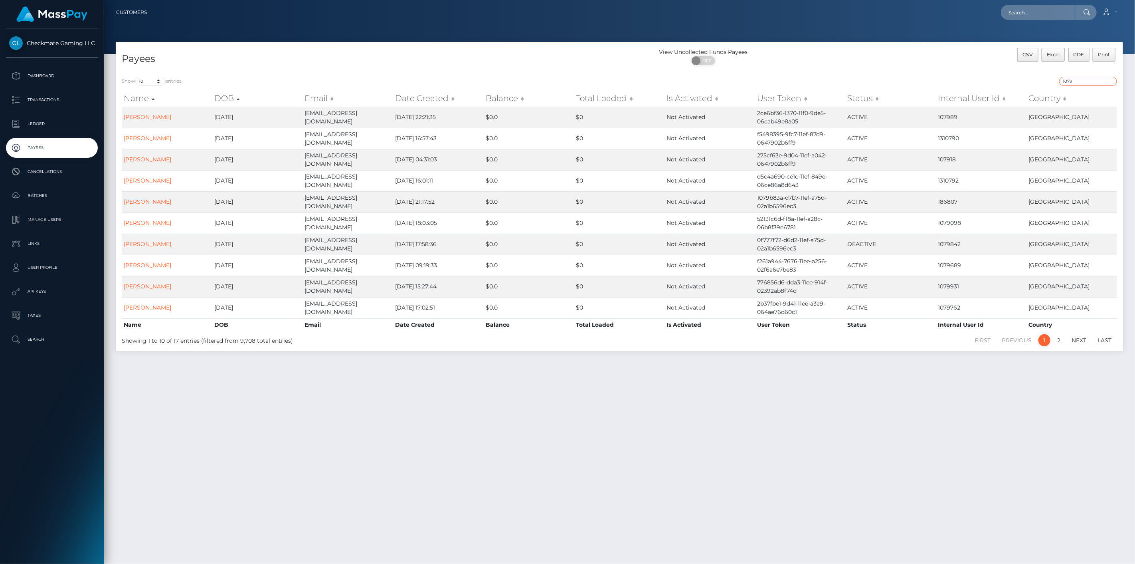
type input "1079"
click at [151, 83] on select "10 25 50 100 250" at bounding box center [150, 81] width 30 height 9
select select "25"
click at [136, 77] on select "10 25 50 100 250" at bounding box center [150, 81] width 30 height 9
